Goal: Task Accomplishment & Management: Manage account settings

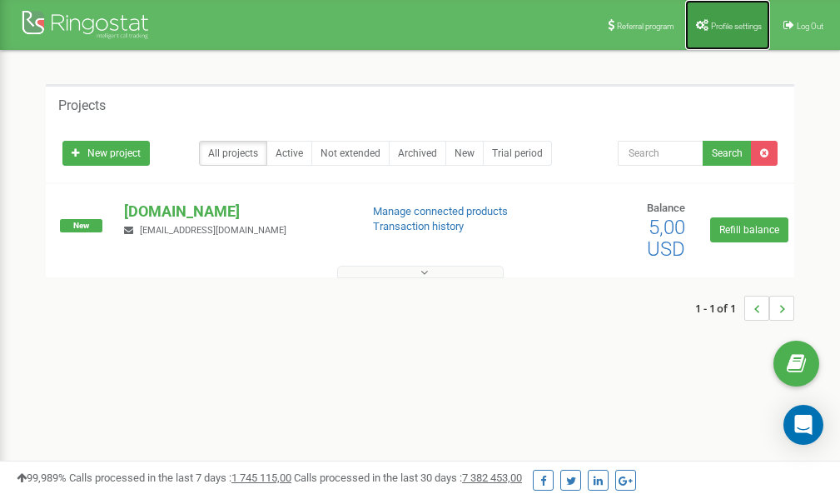
click at [726, 17] on link "Profile settings" at bounding box center [727, 25] width 85 height 50
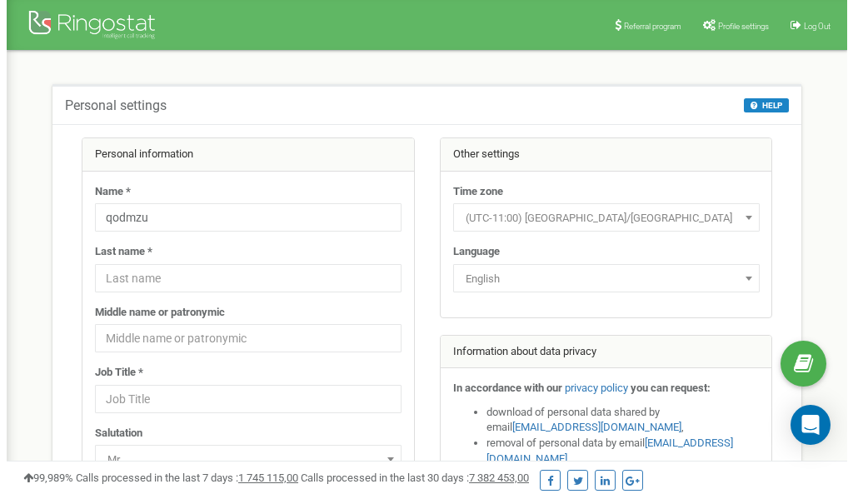
scroll to position [83, 0]
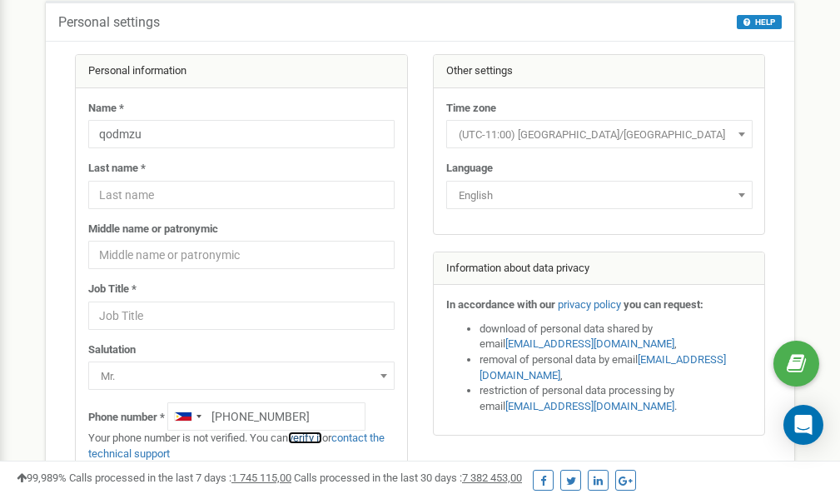
click at [316, 440] on link "verify it" at bounding box center [305, 437] width 34 height 12
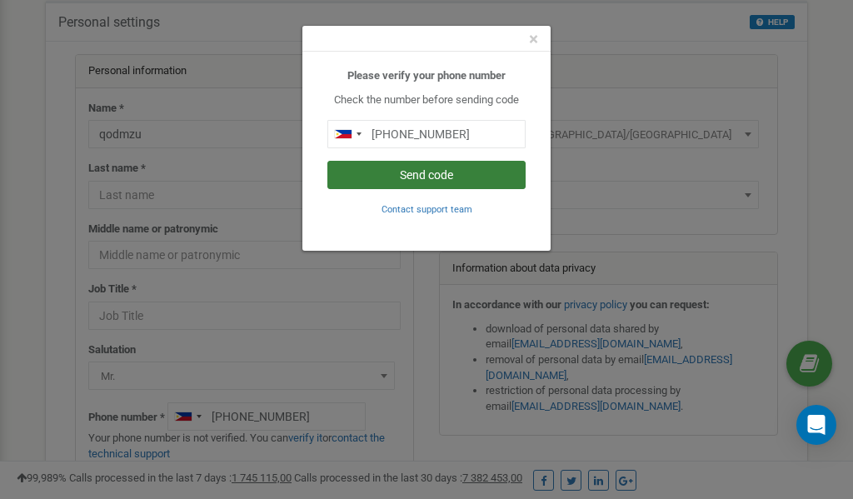
click at [451, 172] on button "Send code" at bounding box center [426, 175] width 198 height 28
